Goal: Task Accomplishment & Management: Manage account settings

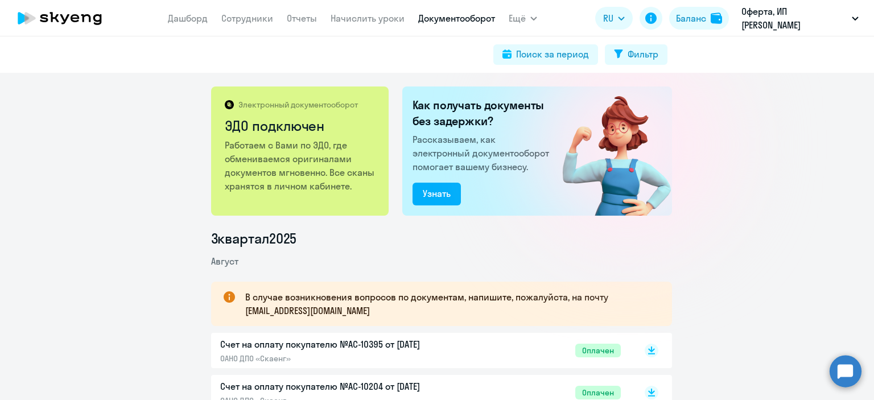
click at [258, 29] on nav "Дашборд Сотрудники Отчеты Начислить уроки Документооборот" at bounding box center [331, 18] width 327 height 23
click at [259, 20] on link "Сотрудники" at bounding box center [247, 18] width 52 height 11
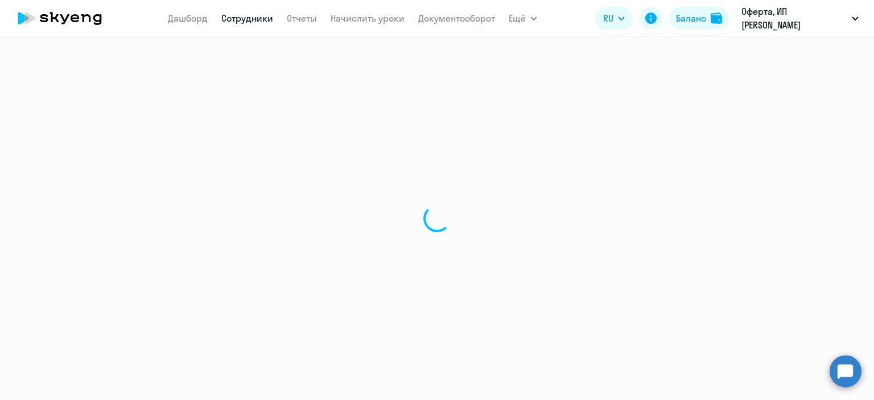
select select "30"
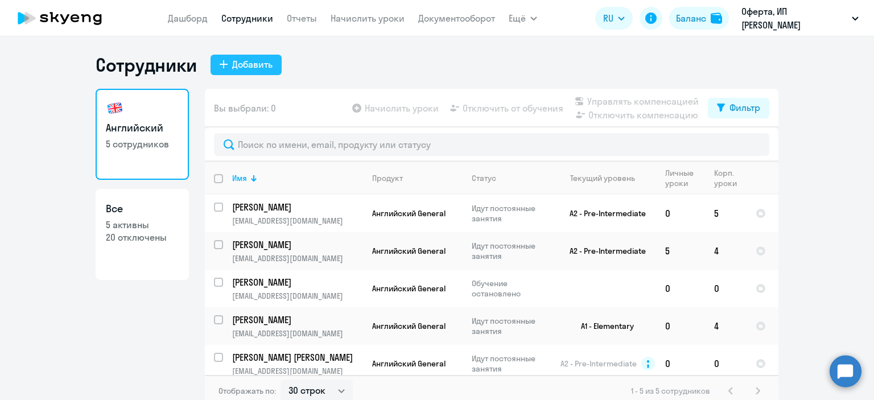
click at [246, 60] on div "Добавить" at bounding box center [252, 64] width 40 height 14
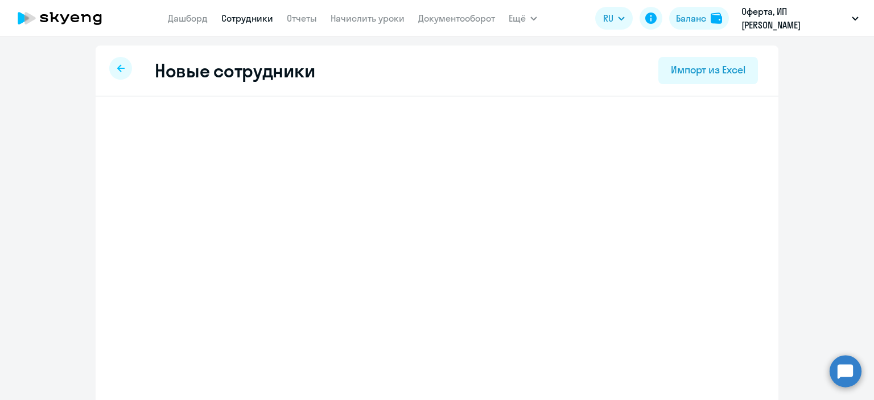
select select "english_adult_not_native_speaker"
select select "5"
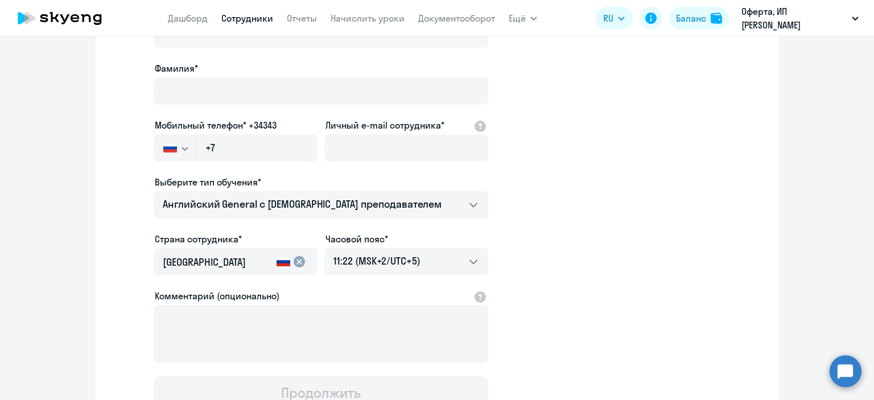
scroll to position [104, 0]
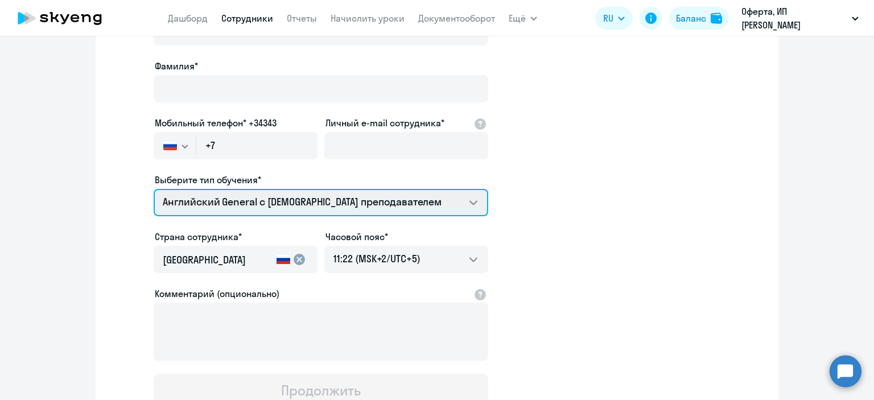
click at [253, 207] on select "Премиум английский с русскоговорящим преподавателем Английский General с русско…" at bounding box center [321, 202] width 335 height 27
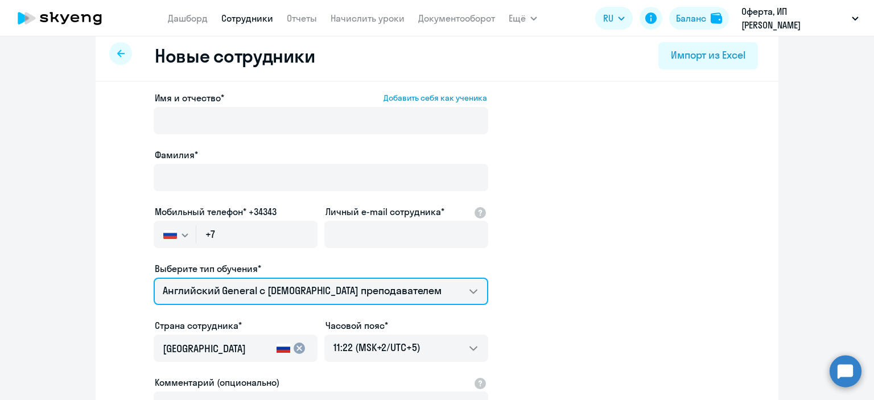
scroll to position [195, 0]
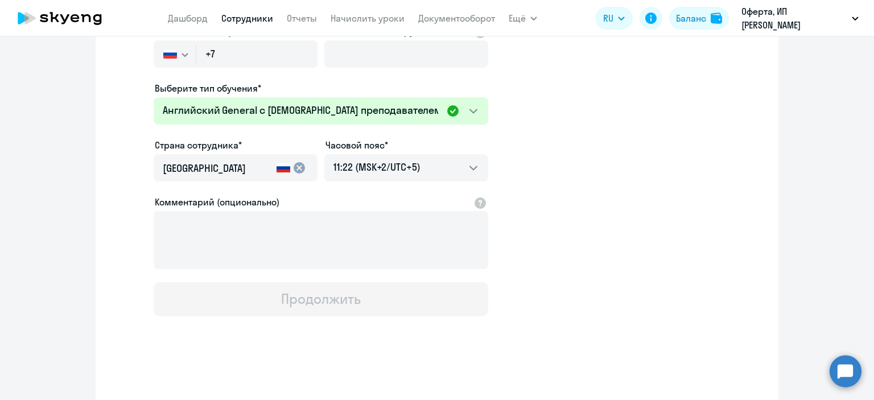
click at [259, 16] on link "Сотрудники" at bounding box center [247, 18] width 52 height 11
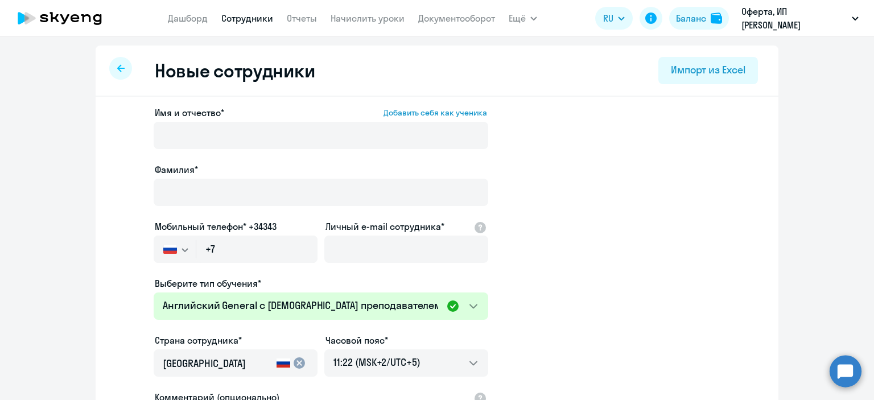
select select "30"
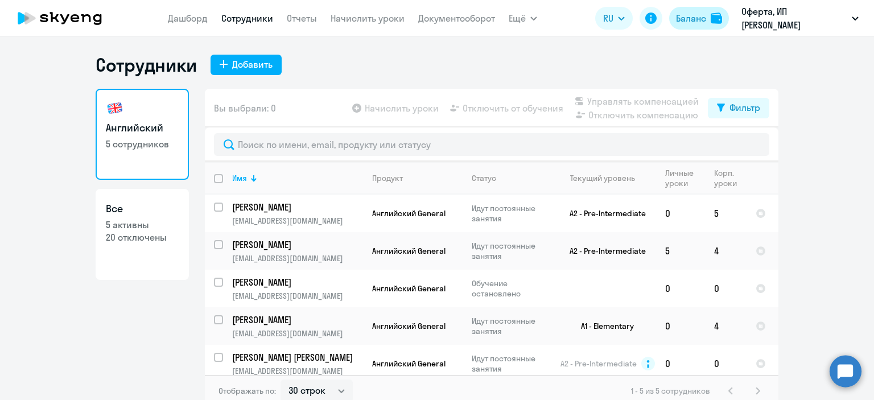
click at [679, 27] on button "Баланс" at bounding box center [699, 18] width 60 height 23
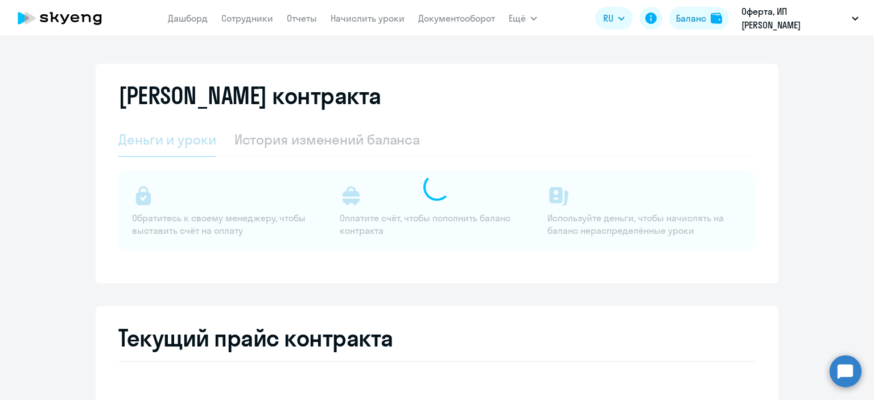
select select "english_adult_not_native_speaker"
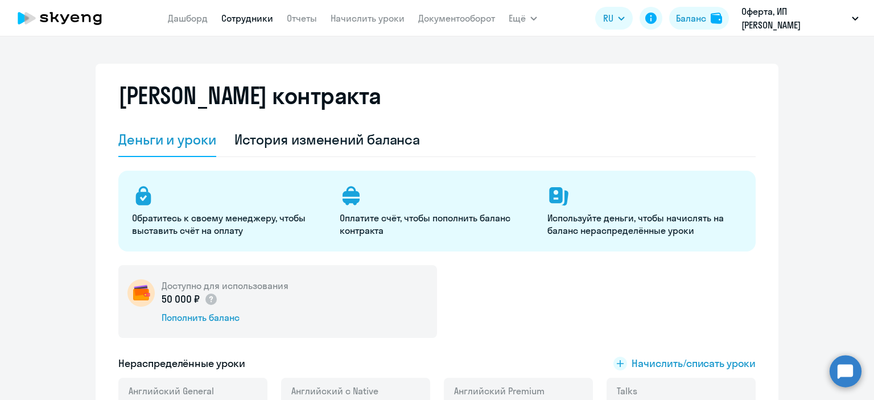
click at [257, 23] on link "Сотрудники" at bounding box center [247, 18] width 52 height 11
select select "30"
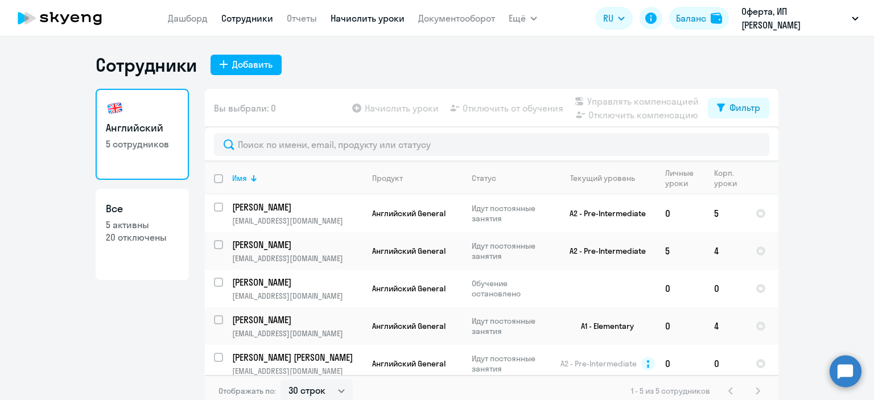
click at [373, 21] on link "Начислить уроки" at bounding box center [368, 18] width 74 height 11
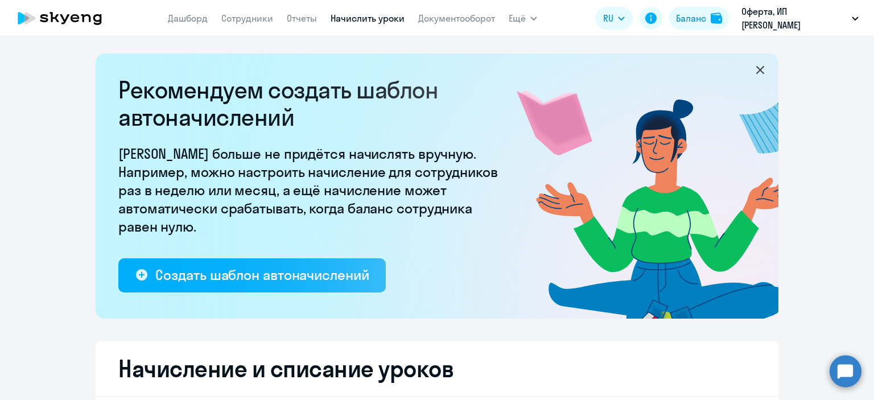
select select "10"
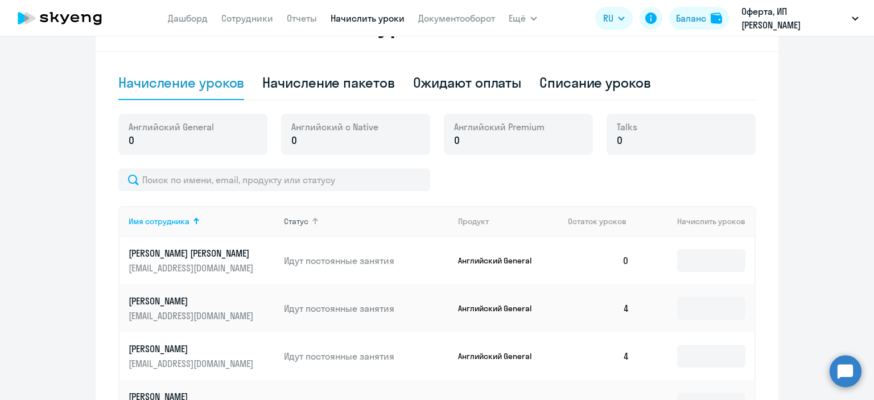
scroll to position [345, 0]
click at [339, 84] on div "Начисление пакетов" at bounding box center [328, 82] width 132 height 18
select select "10"
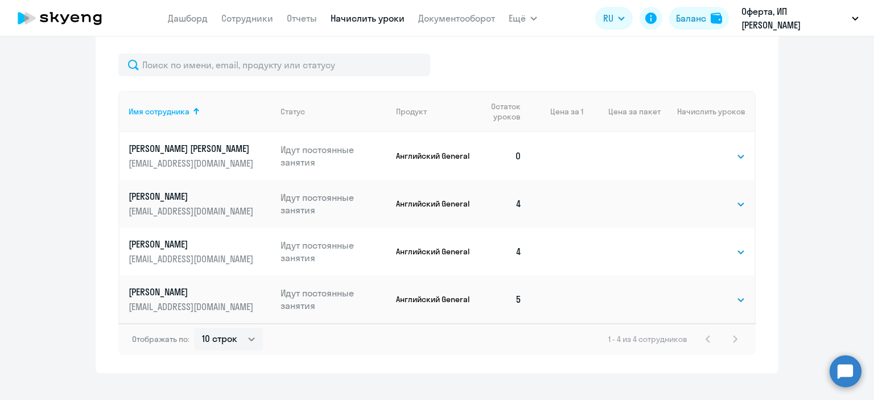
scroll to position [496, 0]
click at [712, 156] on select "Выбрать 4 8 16 32 64 96 128" at bounding box center [722, 157] width 47 height 14
select select "16"
click at [699, 150] on select "Выбрать 4 8 16 32 64 96 128" at bounding box center [722, 157] width 47 height 14
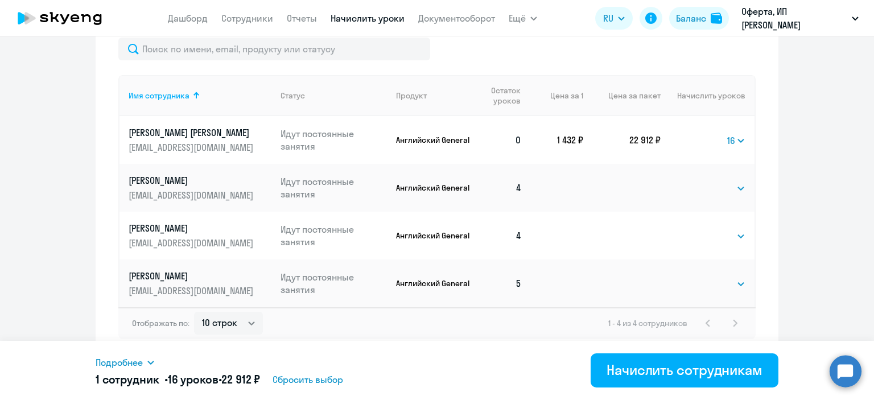
scroll to position [514, 0]
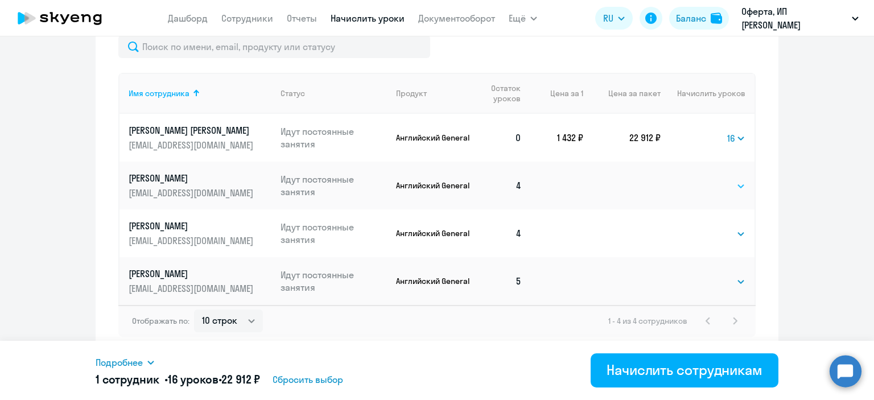
click at [735, 187] on select "Выбрать 4 8 16 32 64 96 128" at bounding box center [722, 186] width 47 height 14
click at [728, 138] on select "Выбрать 4 8 16 32 64 96 128" at bounding box center [736, 138] width 18 height 14
select select
click at [727, 131] on select "Выбрать 4 8 16 32 64 96 128" at bounding box center [736, 138] width 18 height 14
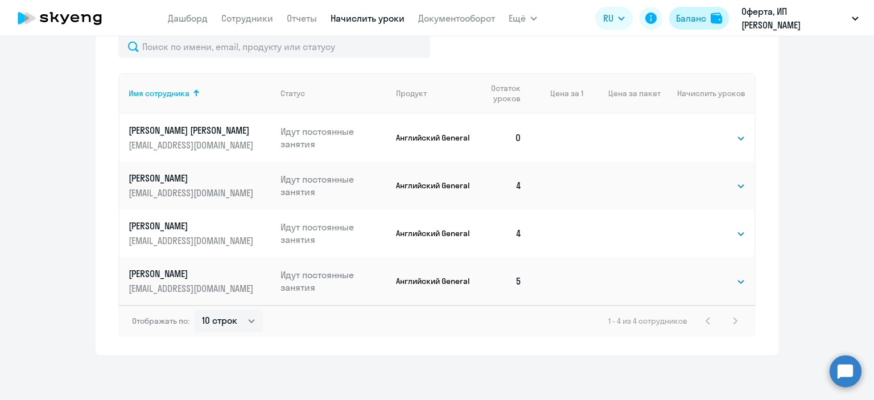
click at [694, 22] on div "Баланс" at bounding box center [691, 18] width 30 height 14
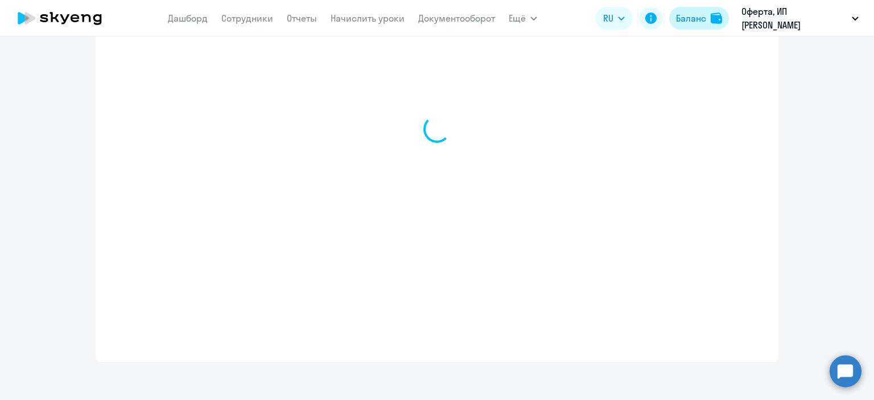
select select "english_adult_not_native_speaker"
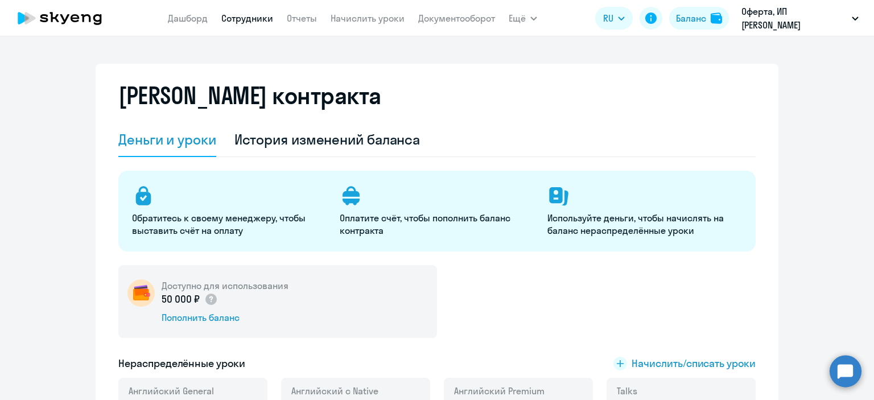
drag, startPoint x: 258, startPoint y: 33, endPoint x: 251, endPoint y: 24, distance: 11.7
click at [251, 24] on app-header "Дашборд Сотрудники Отчеты Начислить уроки Документооборот Ещё Дашборд Сотрудник…" at bounding box center [437, 18] width 874 height 36
click at [251, 24] on link "Сотрудники" at bounding box center [247, 18] width 52 height 11
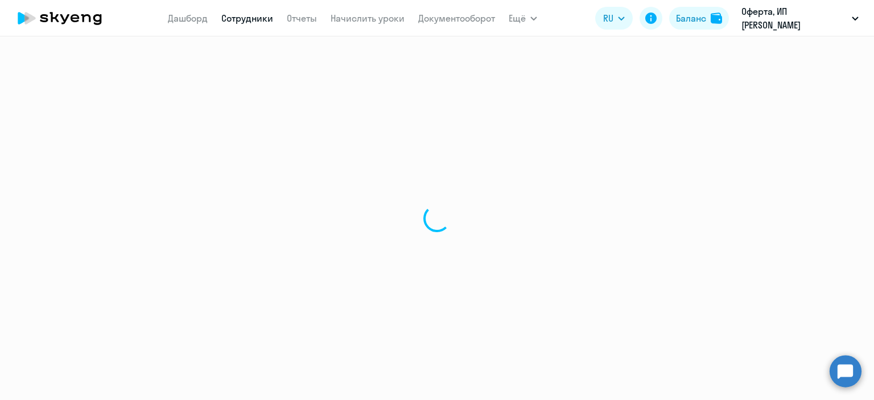
select select "30"
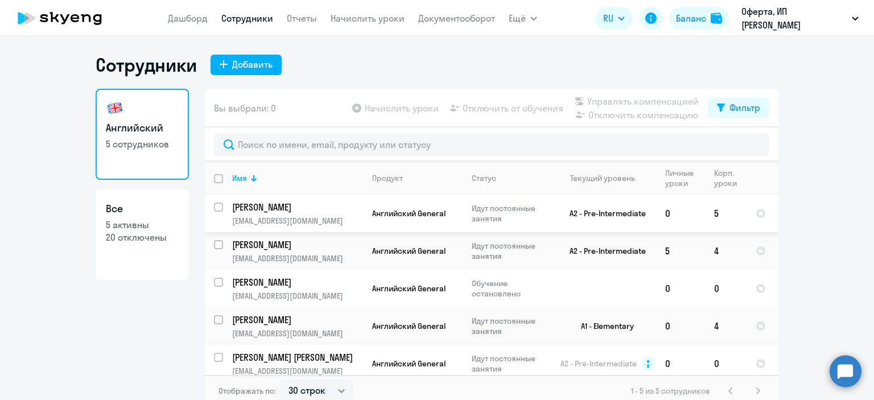
scroll to position [9, 0]
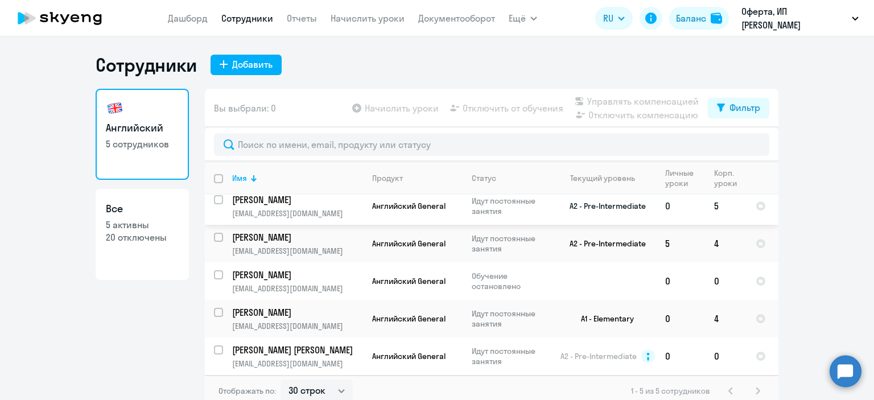
click at [284, 197] on p "[PERSON_NAME]" at bounding box center [296, 199] width 129 height 13
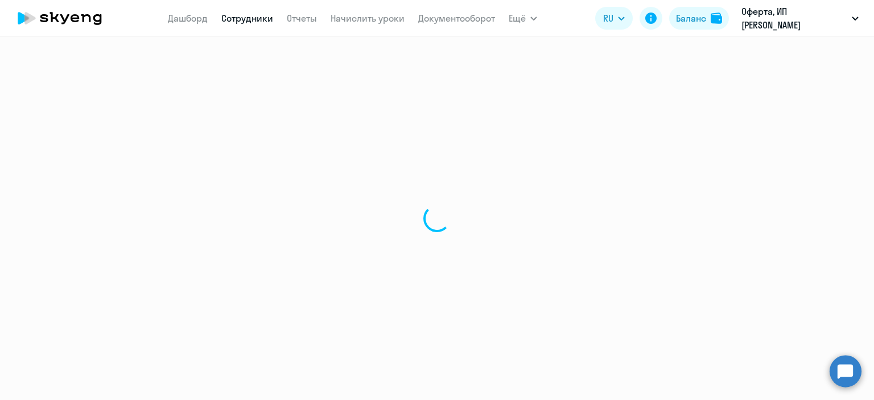
select select "english"
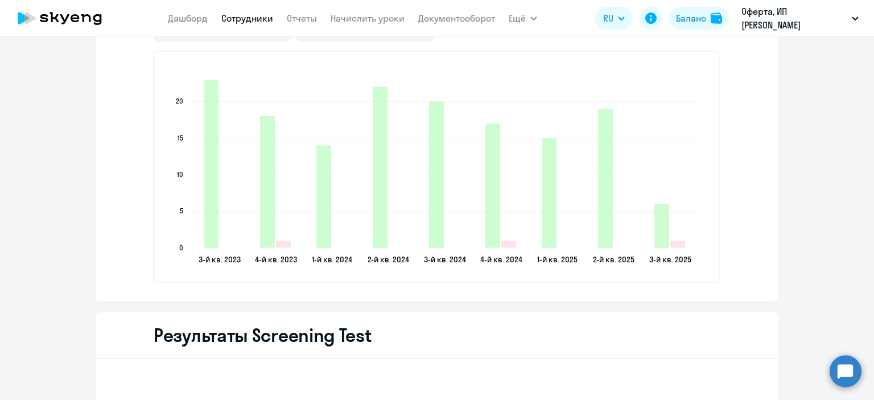
scroll to position [1579, 0]
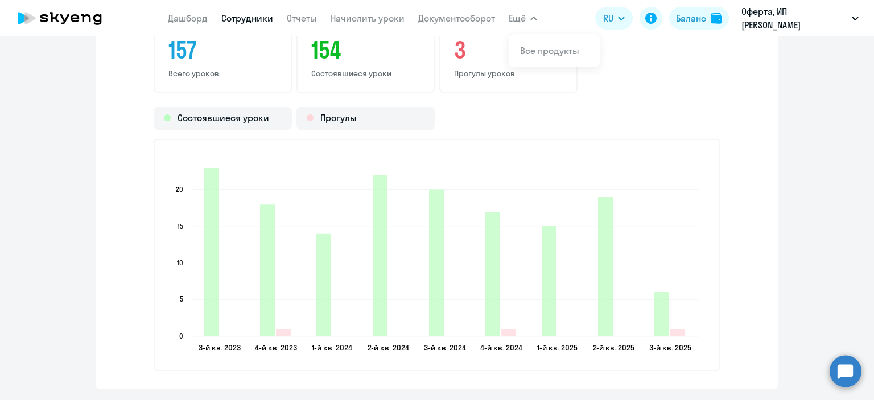
click at [97, 141] on div "Английский General 157 Всего уроков 154 Состоявшиеся уроки 3 Прогулы уроков Сос…" at bounding box center [437, 189] width 683 height 401
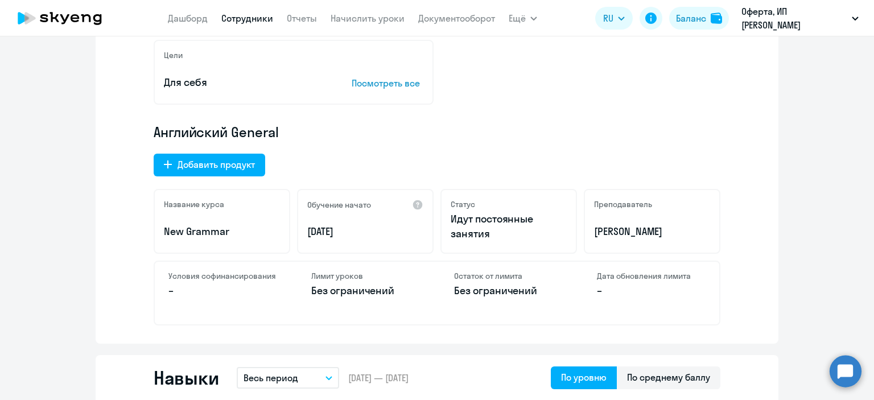
scroll to position [0, 0]
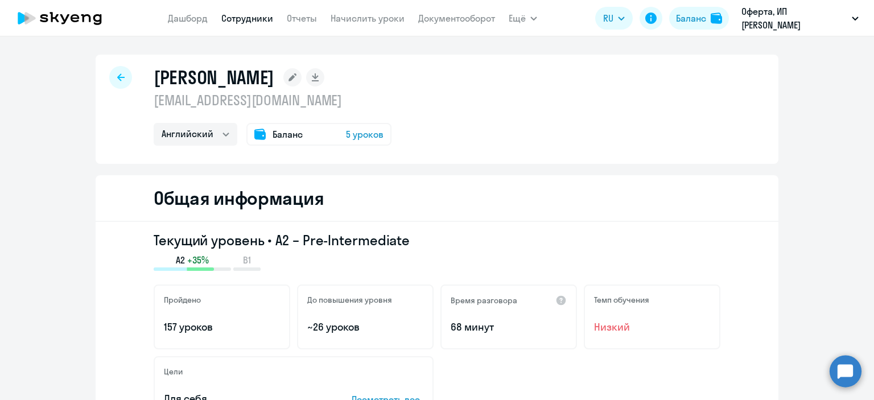
click at [116, 81] on div at bounding box center [120, 77] width 23 height 23
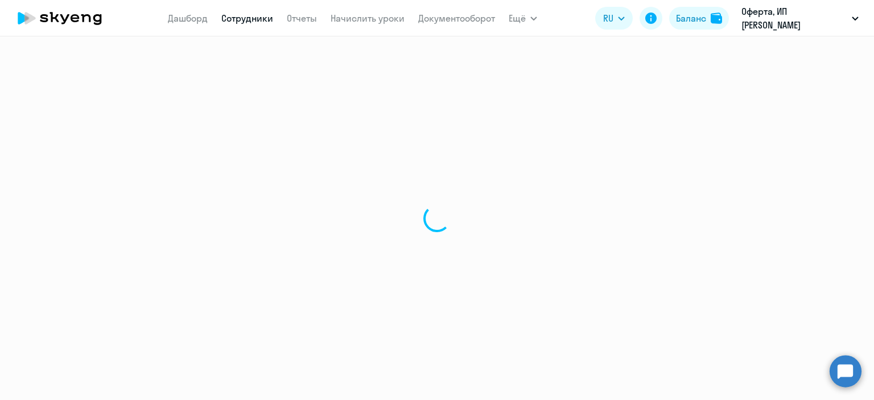
select select "30"
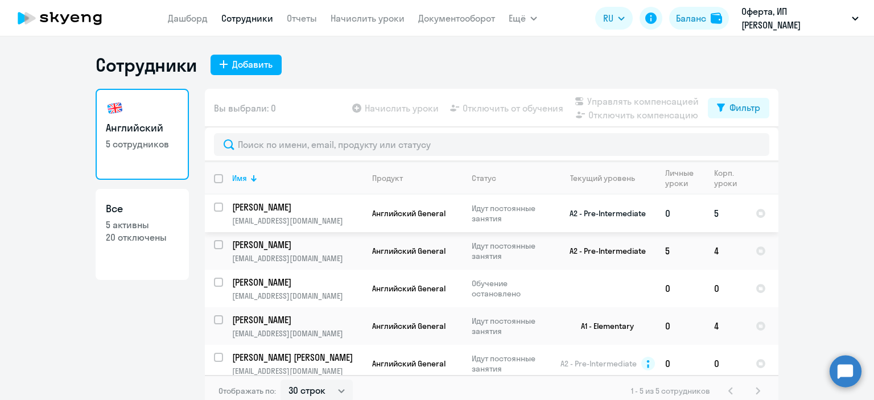
click at [214, 206] on input "select row 15574058" at bounding box center [225, 214] width 23 height 23
checkbox input "true"
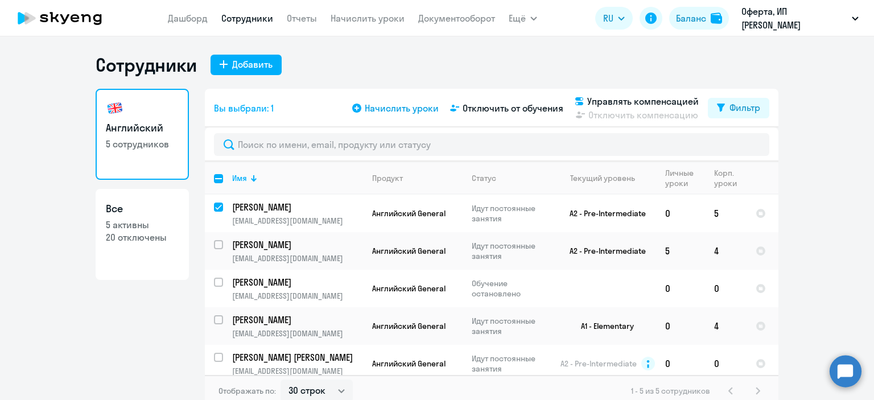
click at [398, 112] on span "Начислить уроки" at bounding box center [402, 108] width 74 height 14
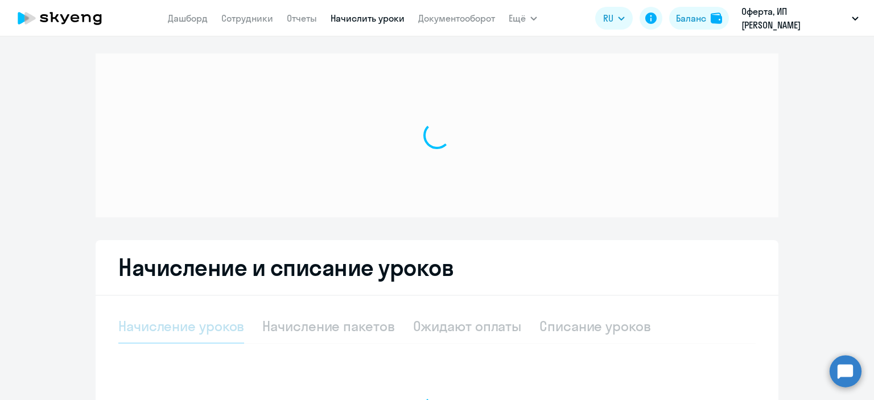
select select "10"
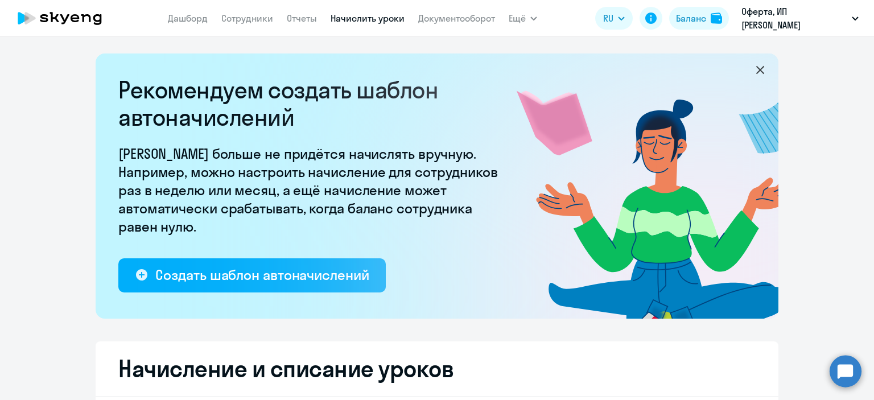
select select "30"
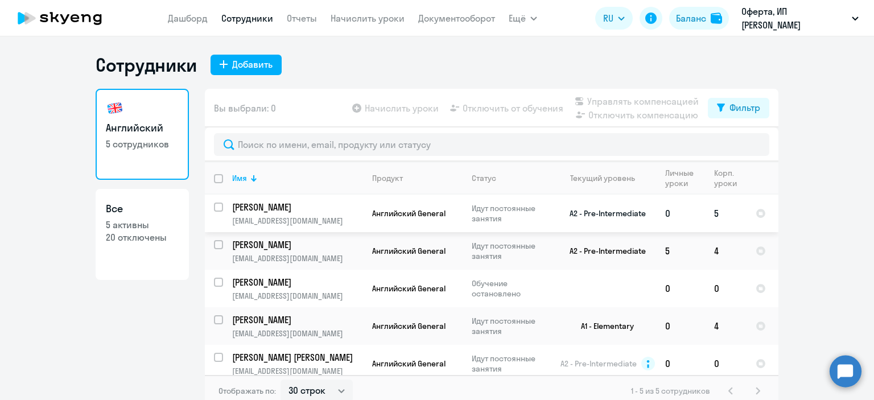
click at [214, 209] on input "select row 15574058" at bounding box center [225, 214] width 23 height 23
checkbox input "true"
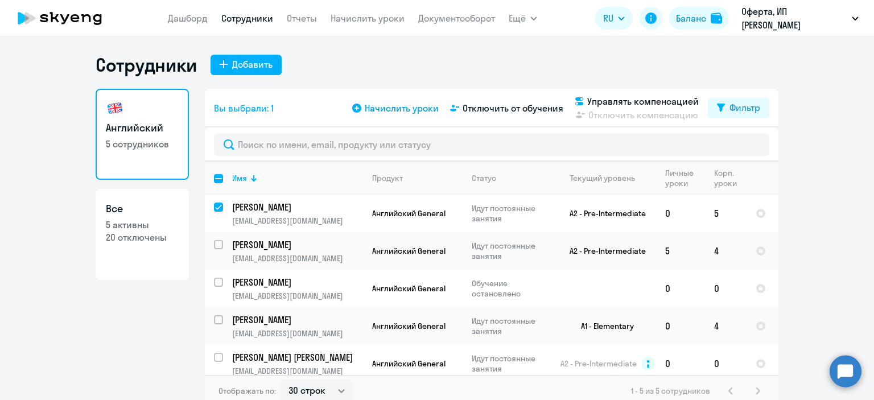
click at [414, 106] on span "Начислить уроки" at bounding box center [402, 108] width 74 height 14
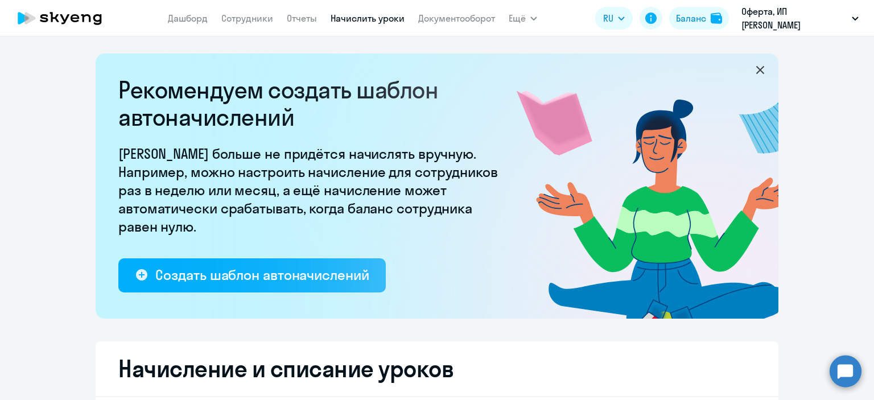
select select "10"
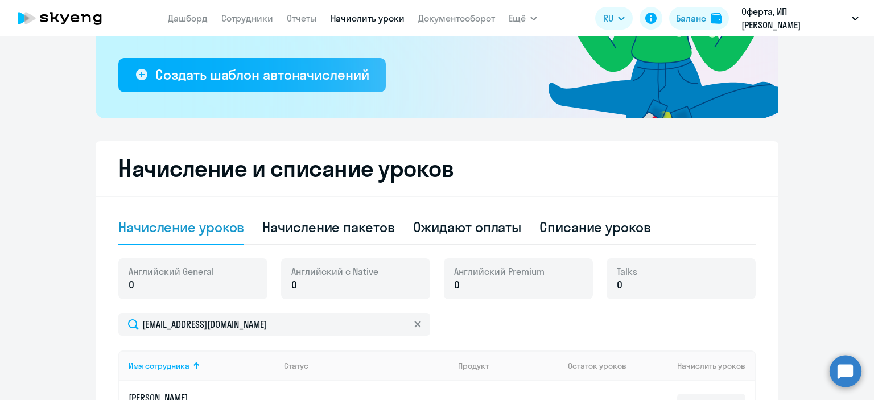
scroll to position [229, 0]
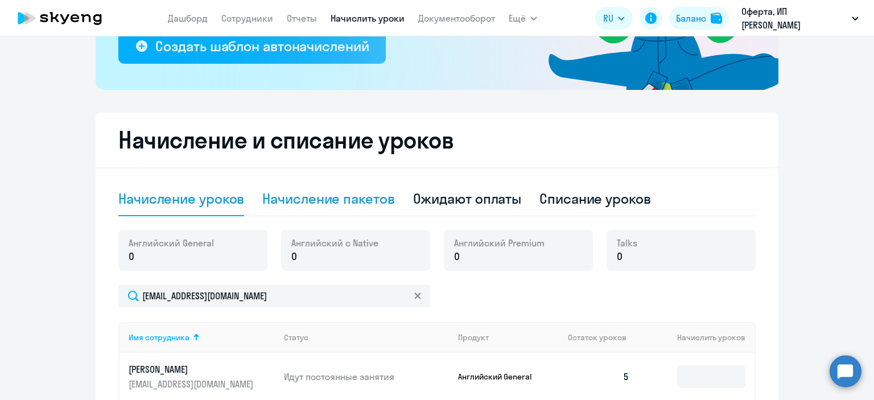
click at [329, 204] on div "Начисление пакетов" at bounding box center [328, 198] width 132 height 18
select select "10"
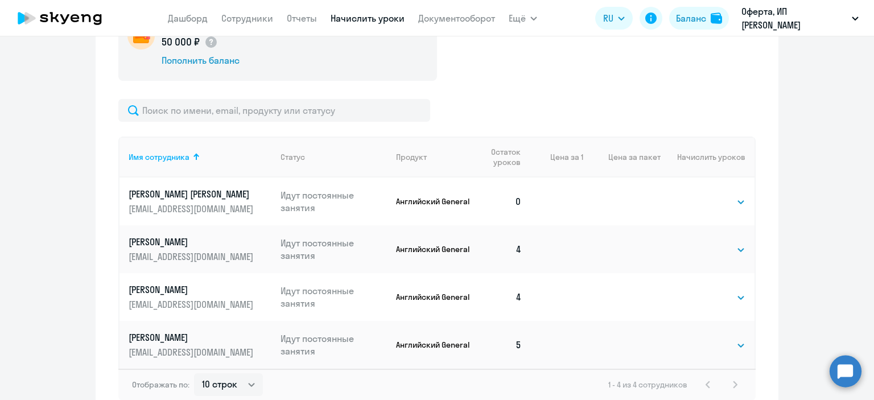
scroll to position [452, 0]
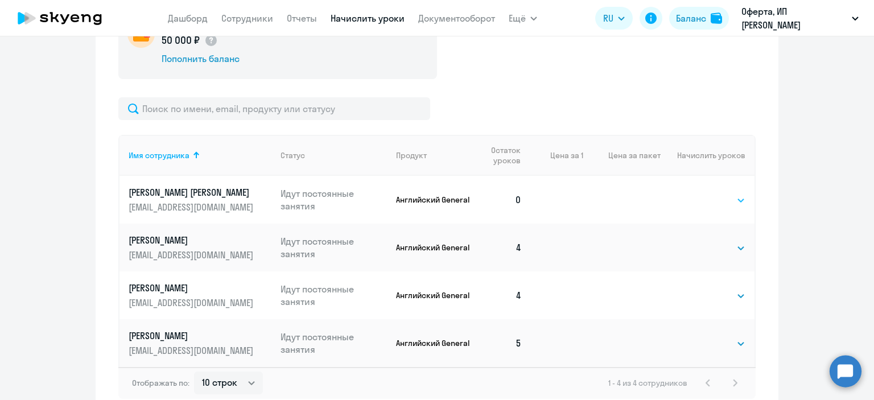
click at [711, 203] on select "Выбрать 4 8 16 32 64 96 128" at bounding box center [722, 200] width 47 height 14
click at [813, 162] on ng-component "Рекомендуем создать шаблон автоначислений Уроки больше не придётся начислять вр…" at bounding box center [437, 9] width 874 height 816
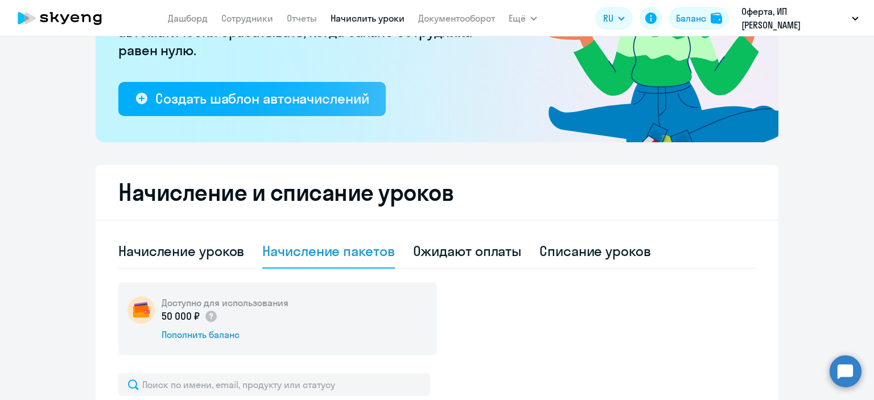
scroll to position [509, 0]
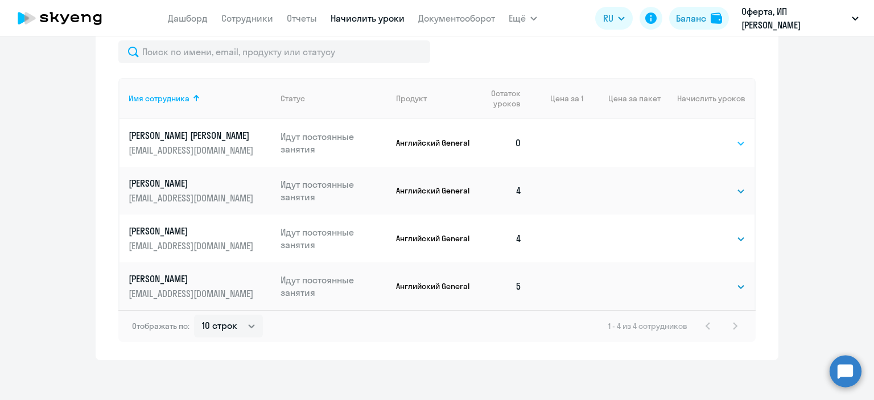
click at [717, 146] on select "Выбрать 4 8 16 32 64 96 128" at bounding box center [722, 144] width 47 height 14
select select "4"
click at [699, 137] on select "Выбрать 4 8 16 32 64 96 128" at bounding box center [722, 144] width 47 height 14
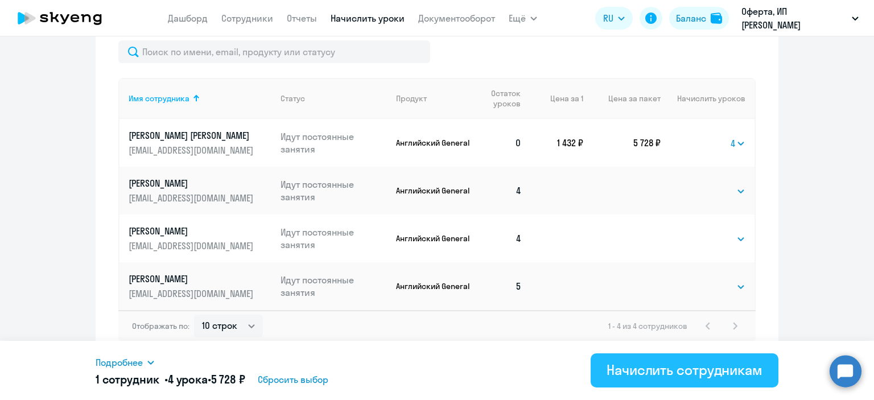
click at [653, 370] on div "Начислить сотрудникам" at bounding box center [684, 370] width 156 height 18
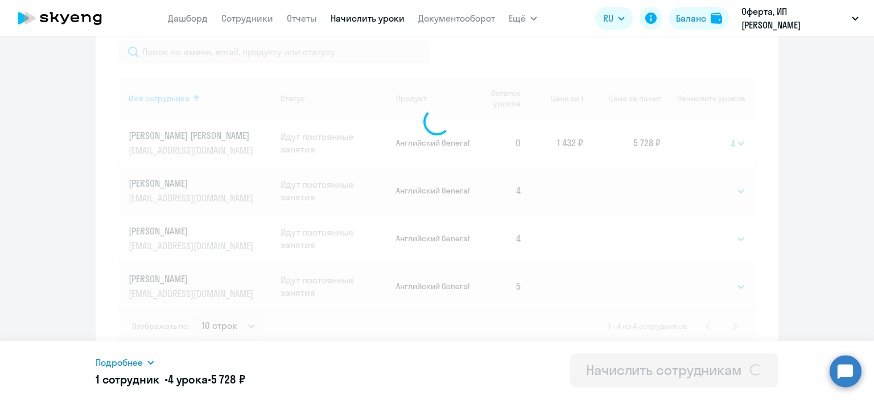
select select
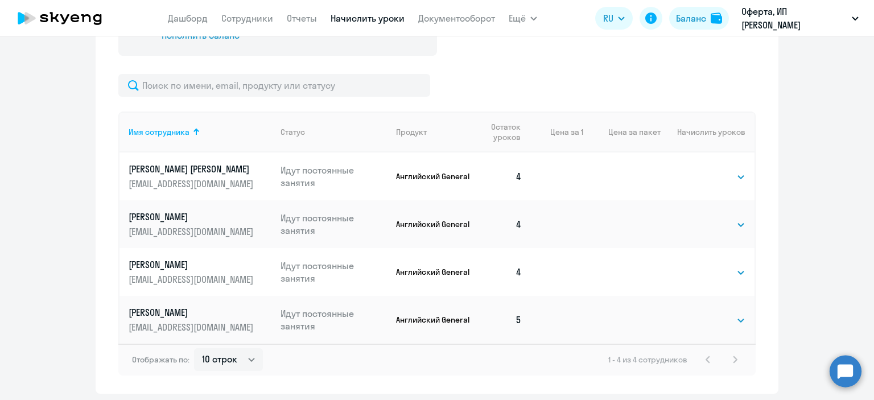
scroll to position [514, 0]
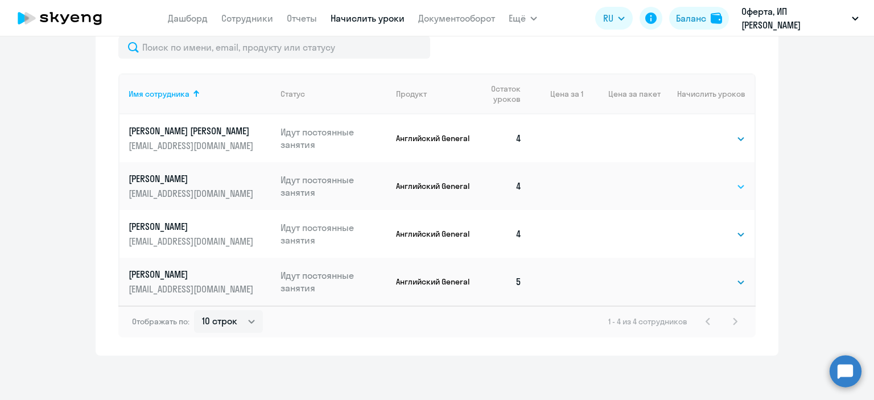
click at [699, 187] on select "Выбрать 4 8 16 32 64 96 128" at bounding box center [722, 187] width 47 height 14
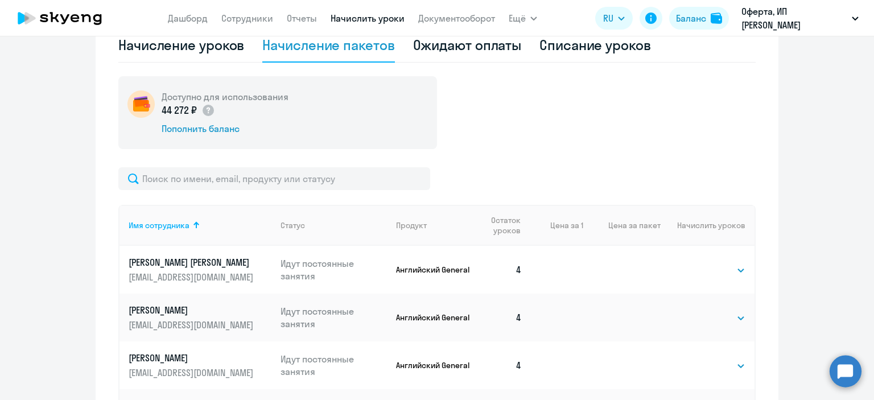
scroll to position [376, 0]
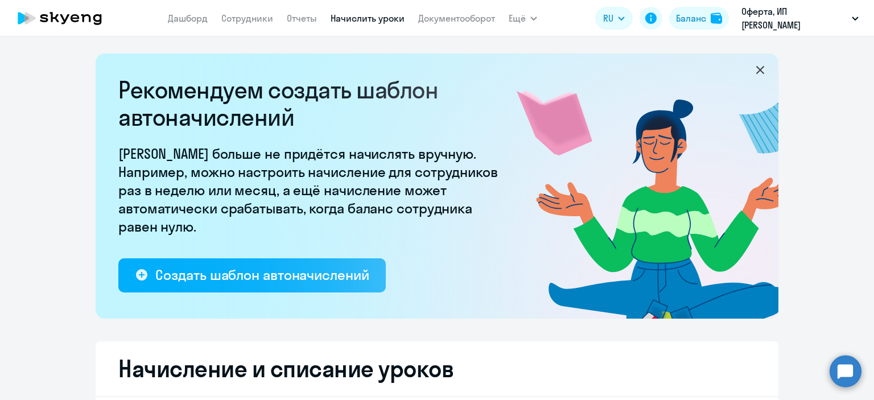
select select "10"
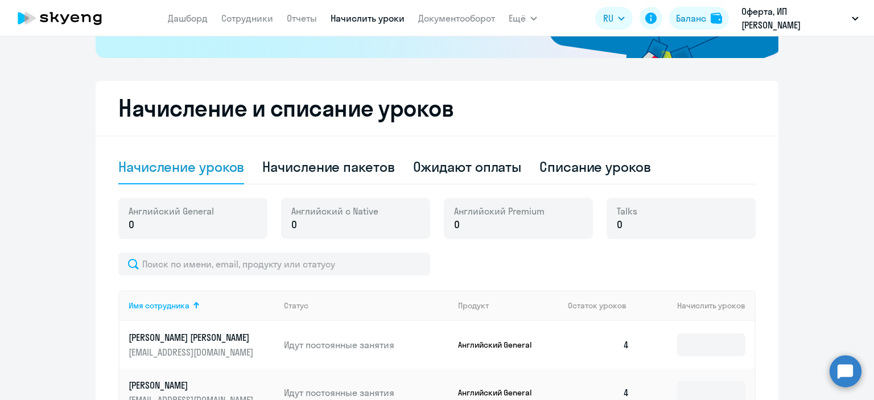
scroll to position [260, 0]
click at [244, 20] on link "Сотрудники" at bounding box center [247, 18] width 52 height 11
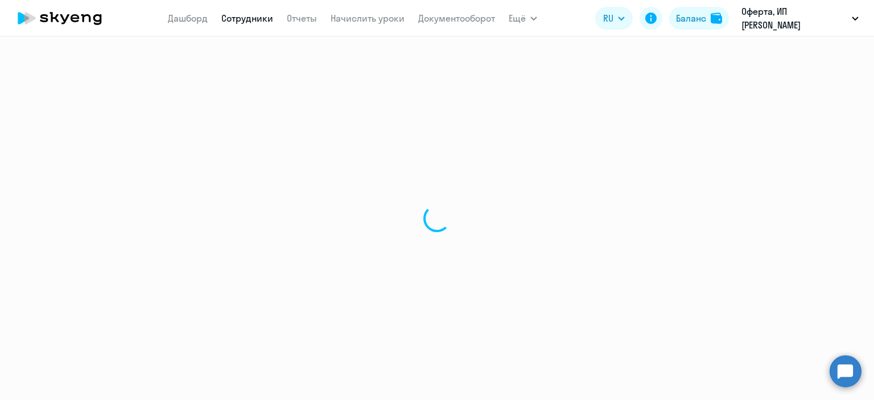
select select "30"
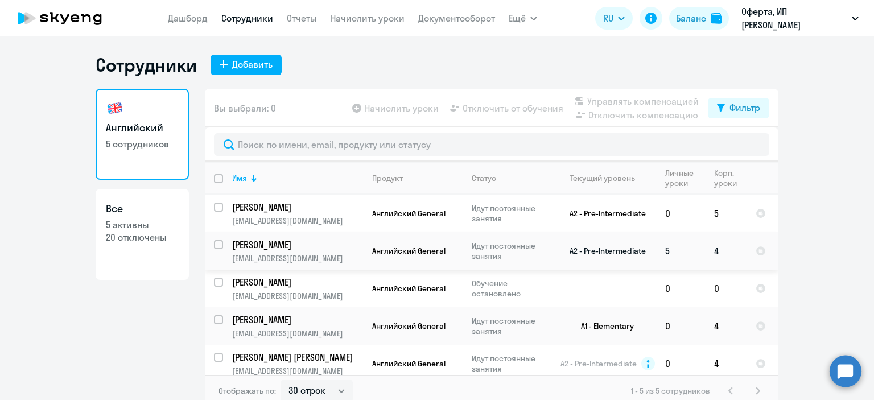
scroll to position [9, 0]
